Goal: Information Seeking & Learning: Learn about a topic

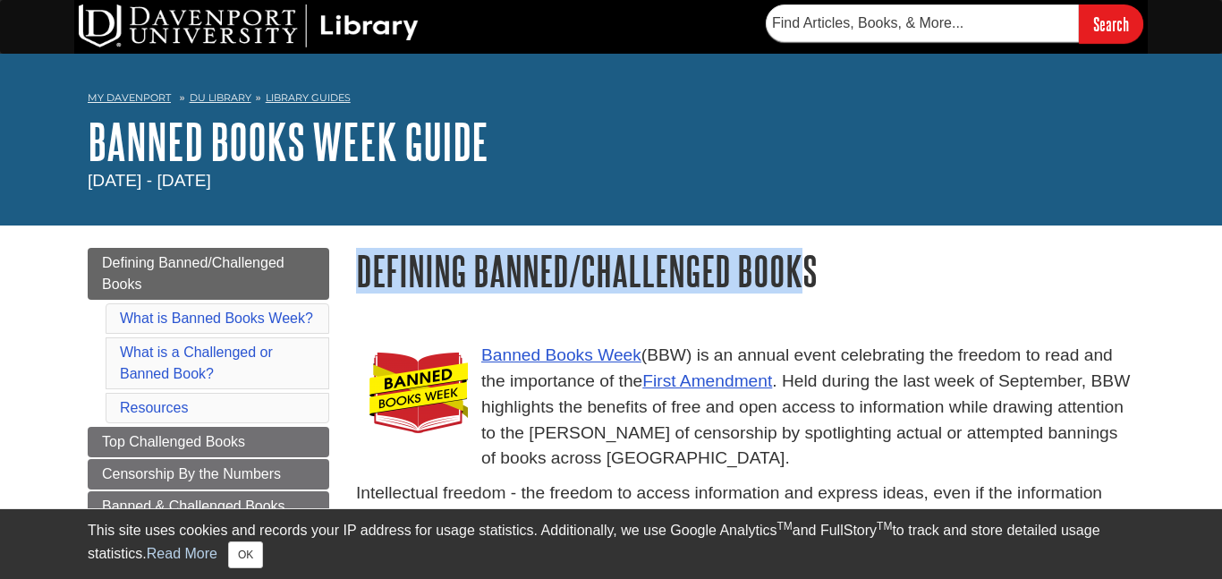
drag, startPoint x: 352, startPoint y: 267, endPoint x: 802, endPoint y: 266, distance: 450.8
copy h1 "Defining Banned/Challenged Book"
click at [562, 265] on h1 "Defining Banned/Challenged Books" at bounding box center [745, 271] width 778 height 46
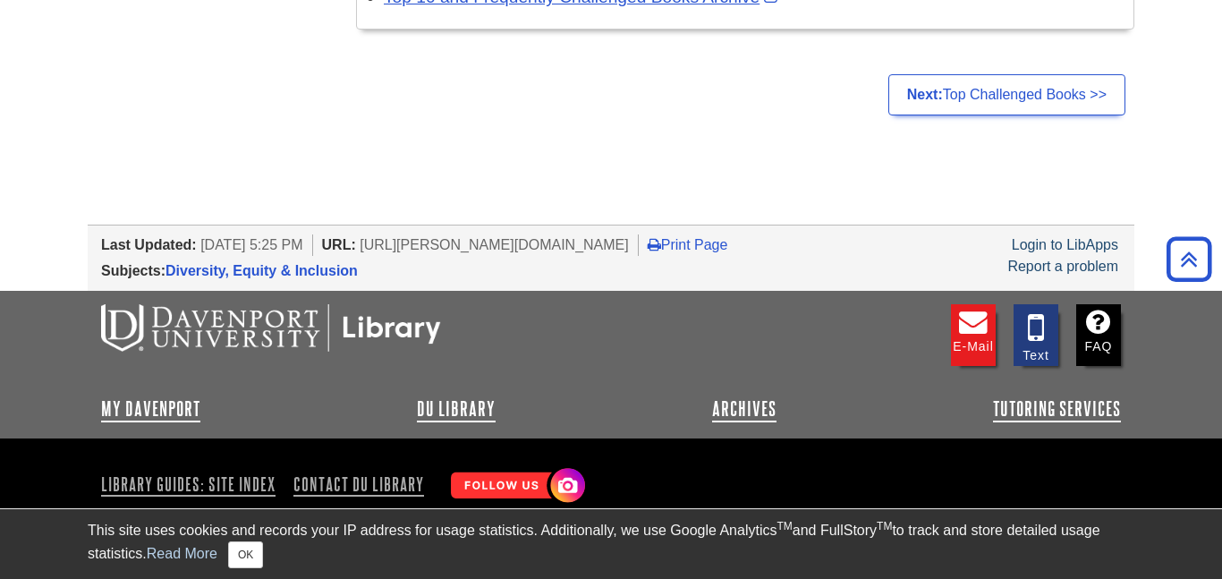
scroll to position [1775, 0]
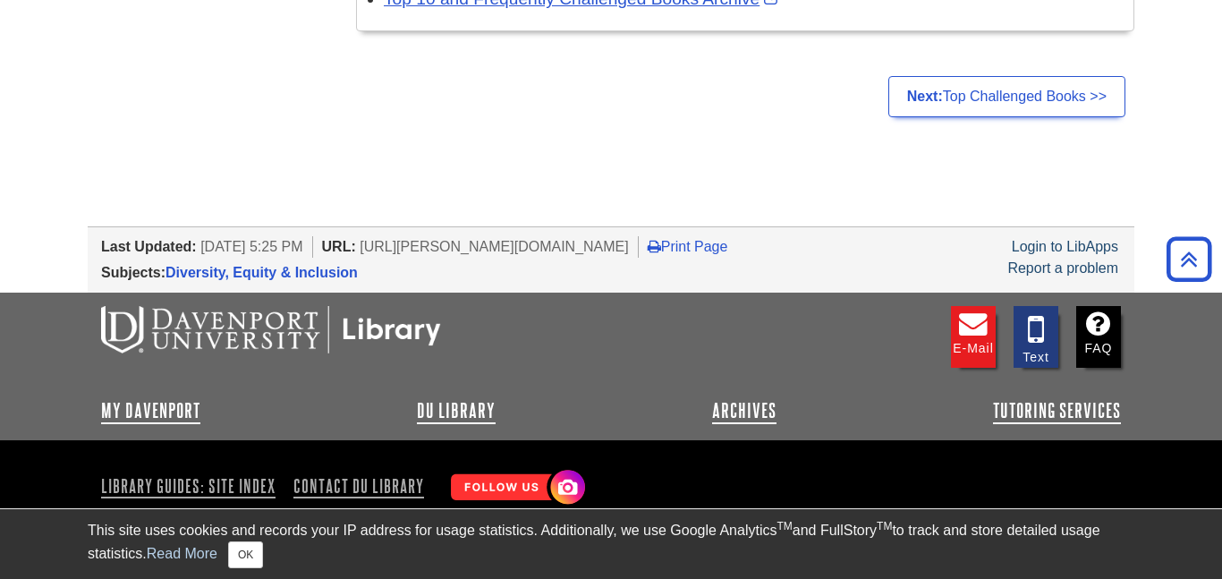
click at [546, 232] on div "Last Updated: [DATE] 5:25 PM URL: [URL][PERSON_NAME][DOMAIN_NAME] Print Page Lo…" at bounding box center [617, 245] width 1033 height 26
click at [546, 239] on span "[URL][PERSON_NAME][DOMAIN_NAME]" at bounding box center [494, 246] width 269 height 15
copy ul "URL: [URL][PERSON_NAME][DOMAIN_NAME]"
